Goal: Task Accomplishment & Management: Manage account settings

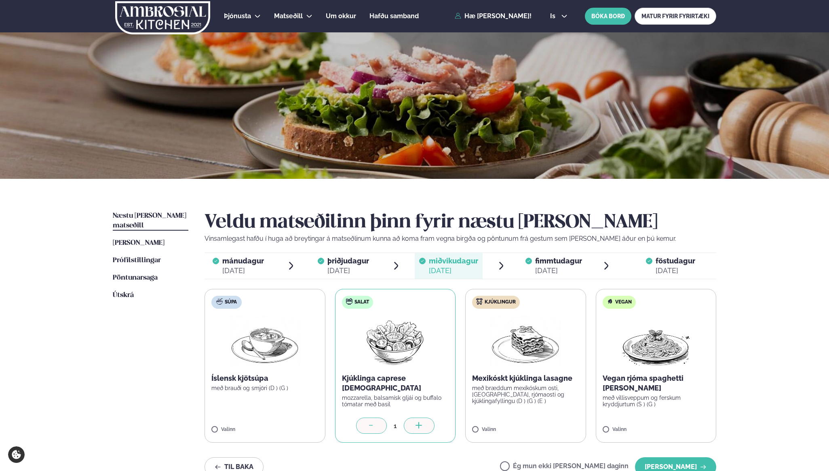
scroll to position [151, 0]
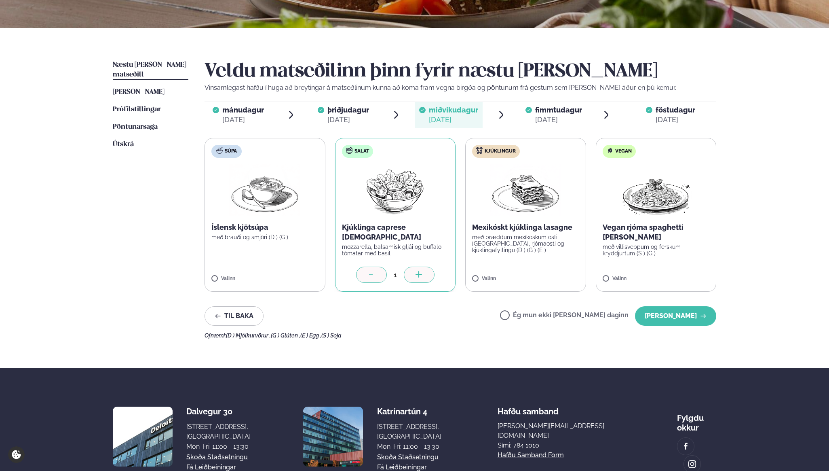
click at [135, 58] on div "Næstu [PERSON_NAME] matseðill Næsta vika [PERSON_NAME] matseðill [PERSON_NAME] …" at bounding box center [415, 198] width 652 height 340
click at [137, 66] on span "Næstu [PERSON_NAME] matseðill" at bounding box center [150, 69] width 74 height 17
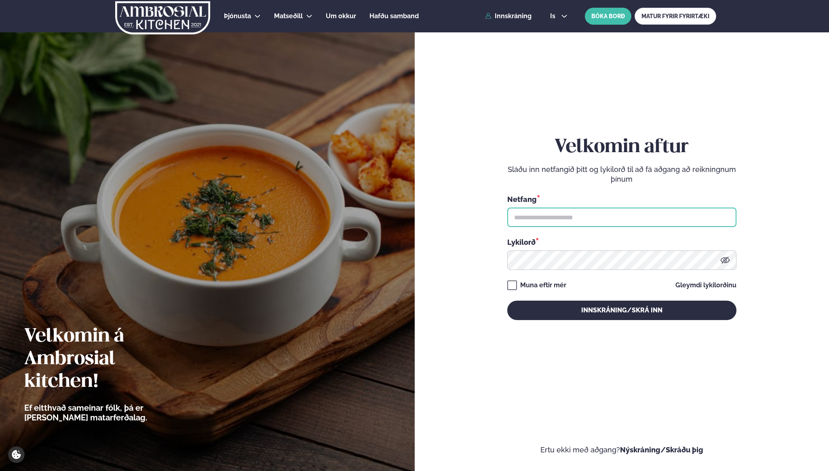
click at [556, 217] on input "text" at bounding box center [621, 216] width 229 height 19
type input "**********"
click at [507, 300] on button "Innskráning/Skrá inn" at bounding box center [621, 309] width 229 height 19
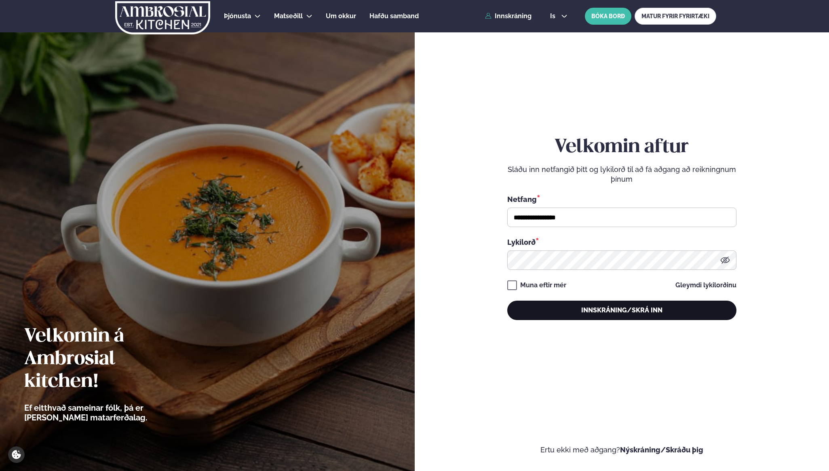
click at [573, 308] on button "Innskráning/Skrá inn" at bounding box center [621, 309] width 229 height 19
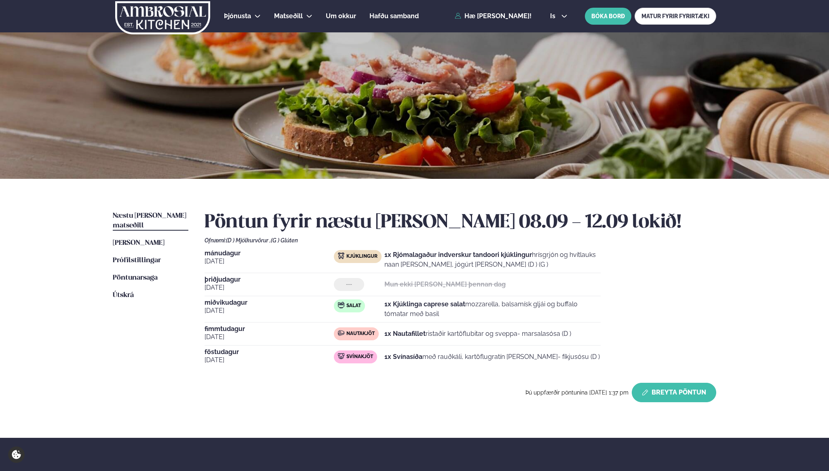
click at [662, 389] on button "Breyta Pöntun" at bounding box center [674, 392] width 85 height 19
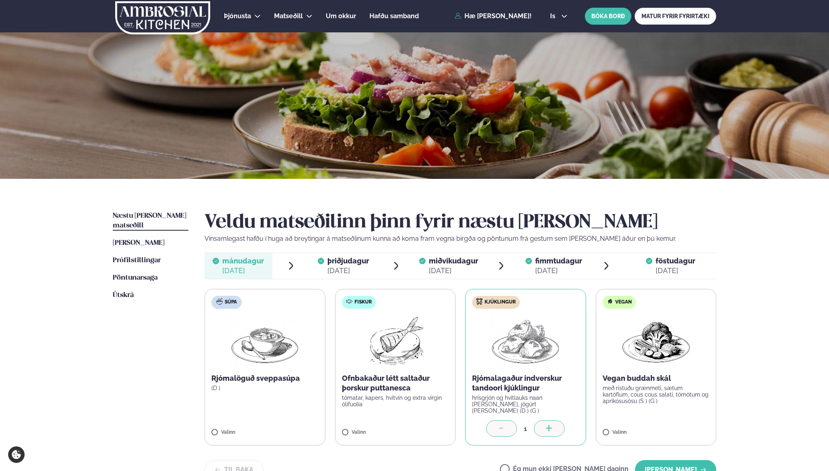
click at [476, 264] on span "miðvikudagur" at bounding box center [453, 260] width 49 height 8
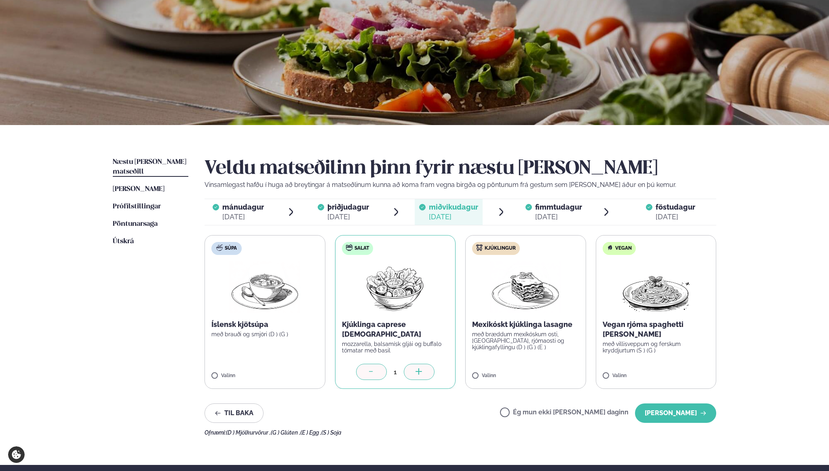
scroll to position [66, 0]
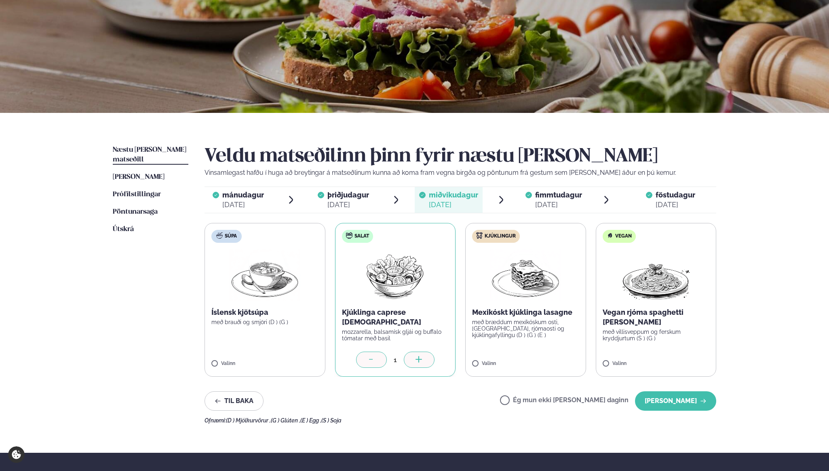
click at [510, 353] on label "Kjúklingur Mexikóskt kjúklinga lasagne með bræddum mexíkóskum osti, baunum, rjó…" at bounding box center [525, 300] width 121 height 154
click at [370, 357] on icon at bounding box center [372, 360] width 8 height 8
click at [485, 358] on label "Kjúklingur Mexikóskt kjúklinga lasagne með bræddum mexíkóskum osti, baunum, rjó…" at bounding box center [525, 300] width 121 height 154
click at [689, 401] on button "[PERSON_NAME]" at bounding box center [675, 400] width 81 height 19
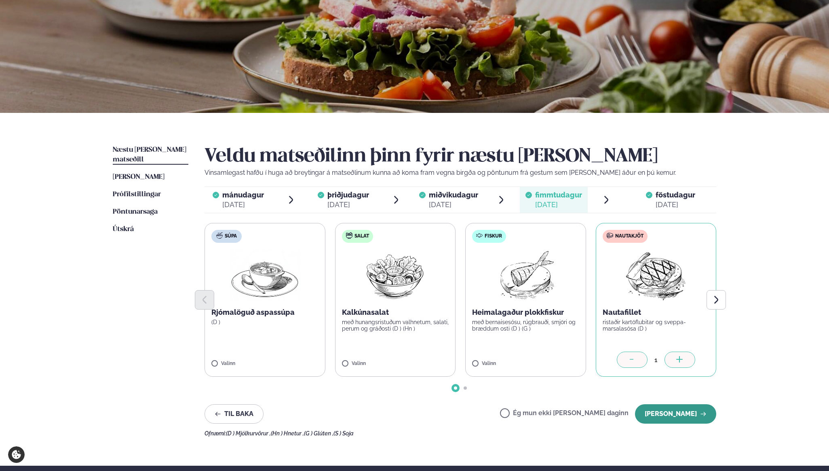
click at [676, 417] on button "[PERSON_NAME]" at bounding box center [675, 413] width 81 height 19
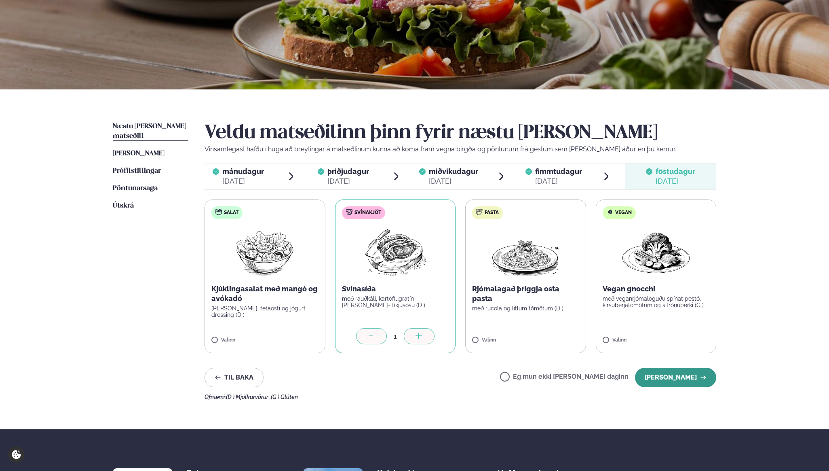
click at [692, 380] on button "[PERSON_NAME]" at bounding box center [675, 377] width 81 height 19
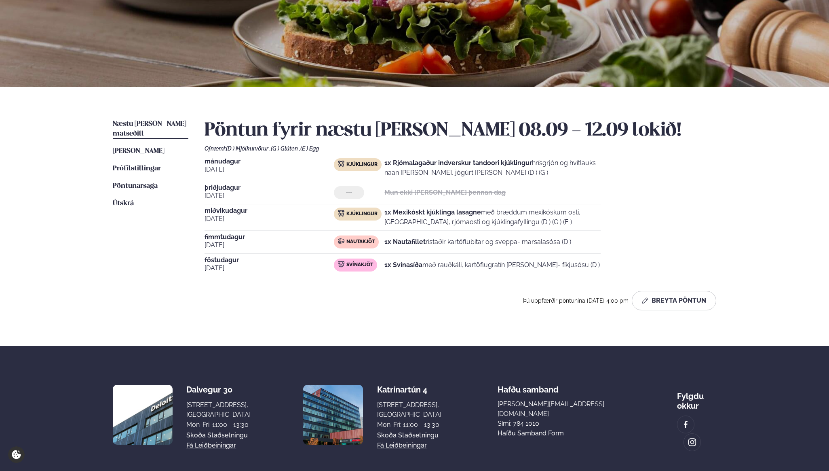
scroll to position [93, 0]
